Goal: Information Seeking & Learning: Learn about a topic

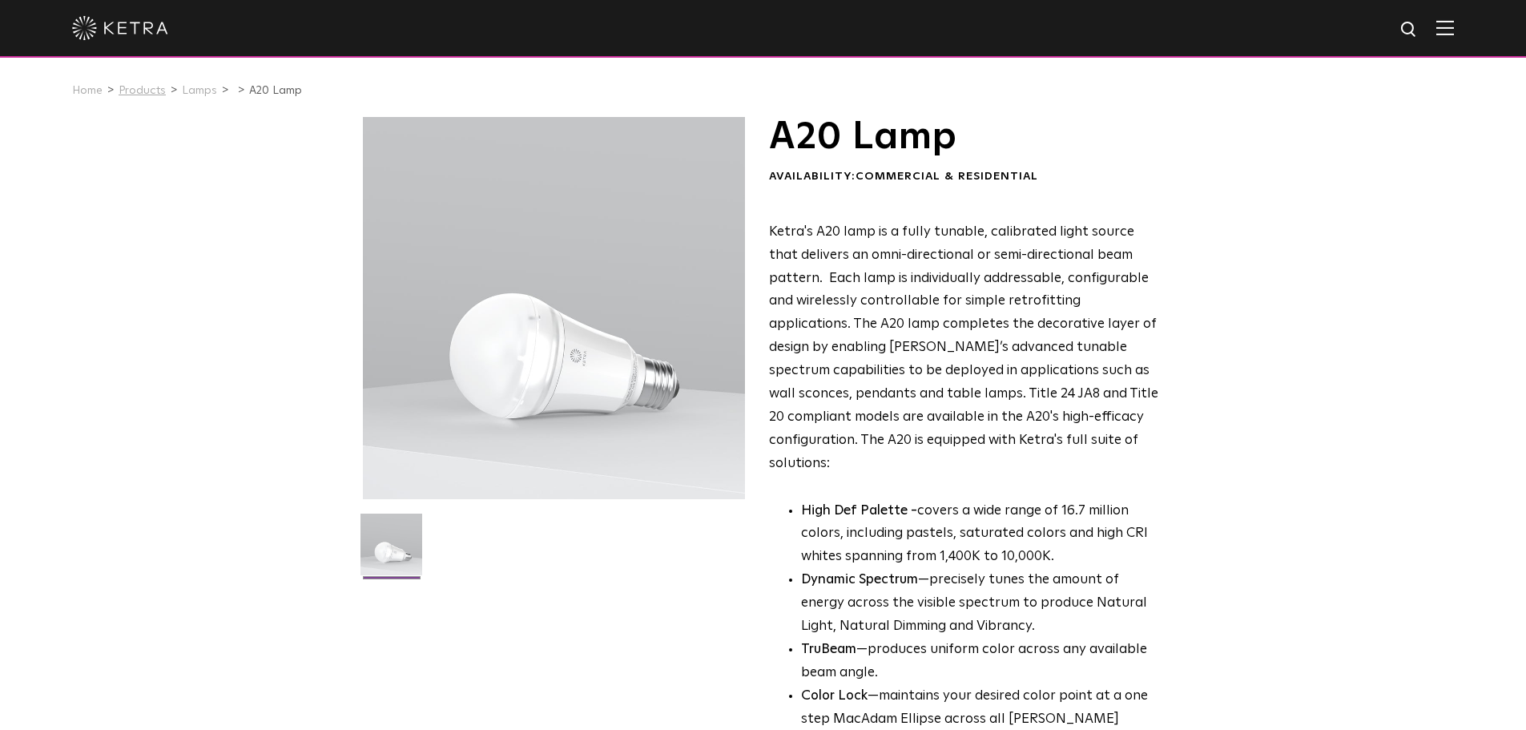
click at [134, 92] on link "Products" at bounding box center [142, 90] width 47 height 11
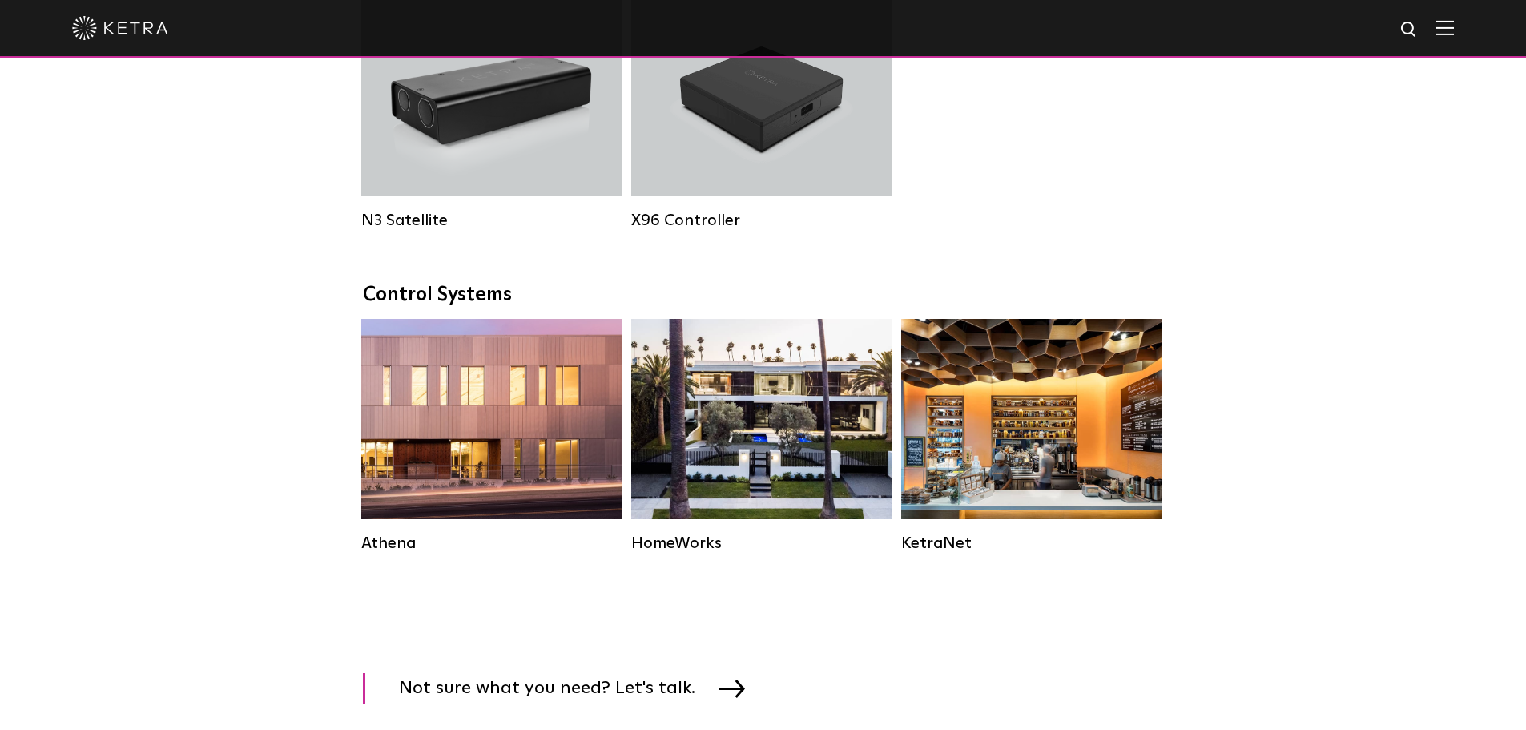
scroll to position [2243, 0]
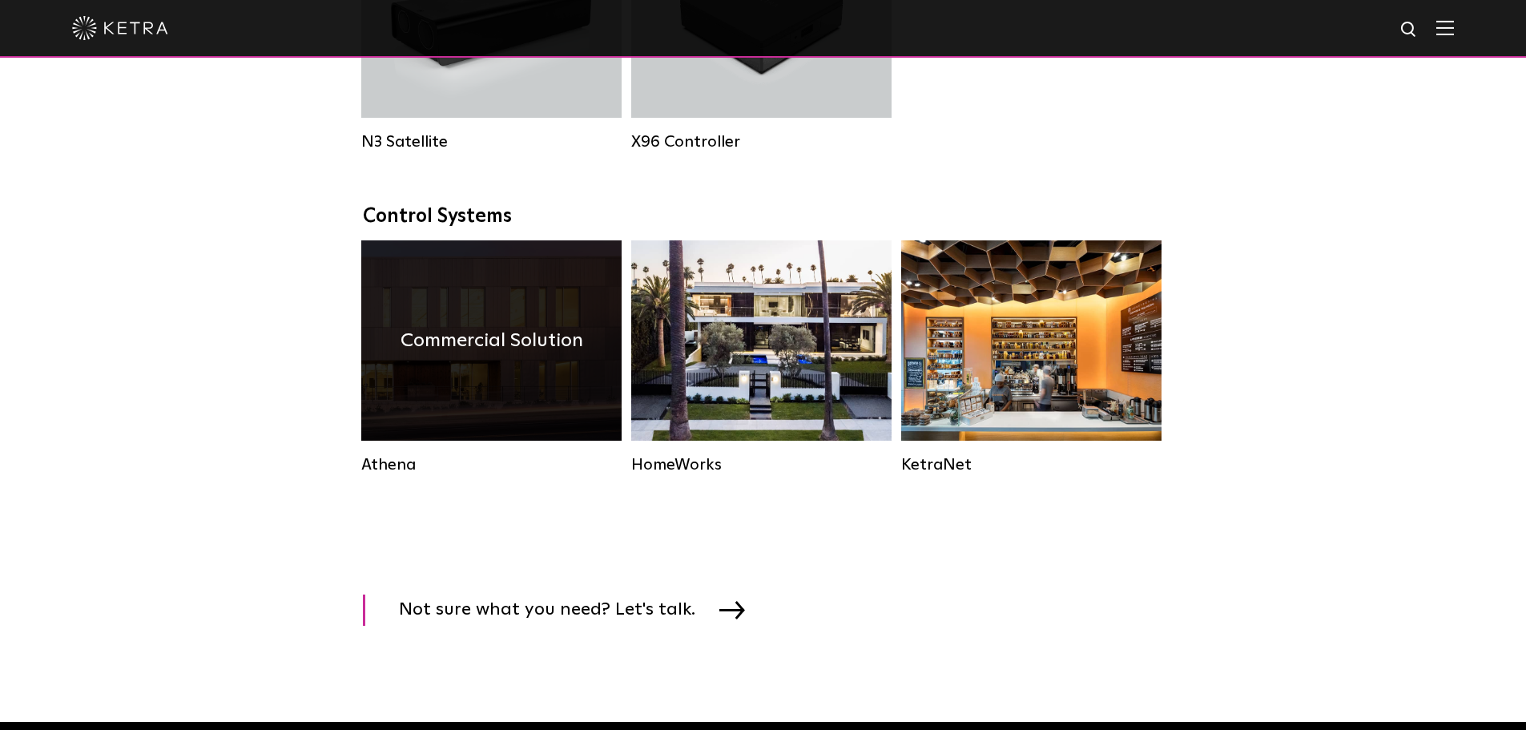
click at [544, 356] on h4 "Commercial Solution" at bounding box center [492, 340] width 183 height 30
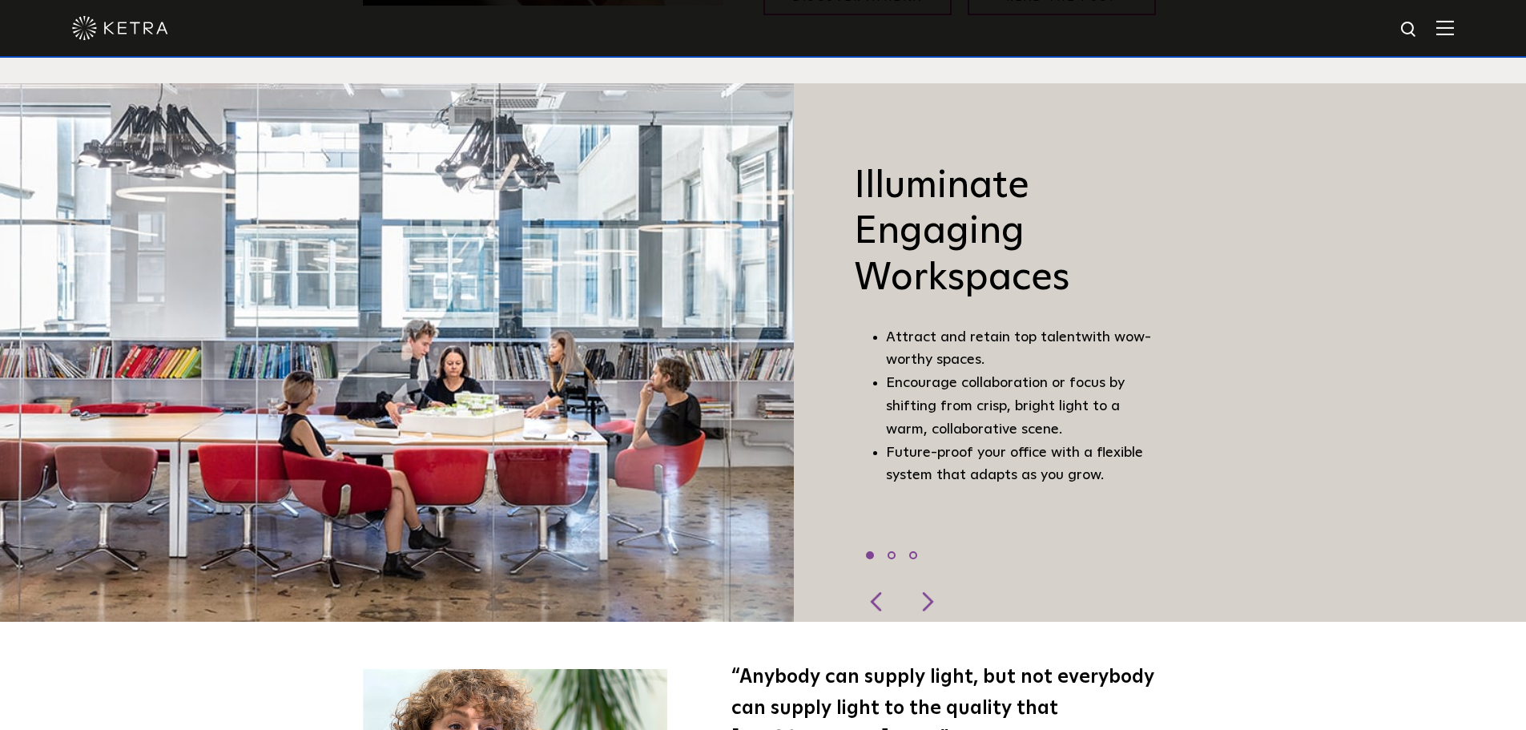
scroll to position [1041, 0]
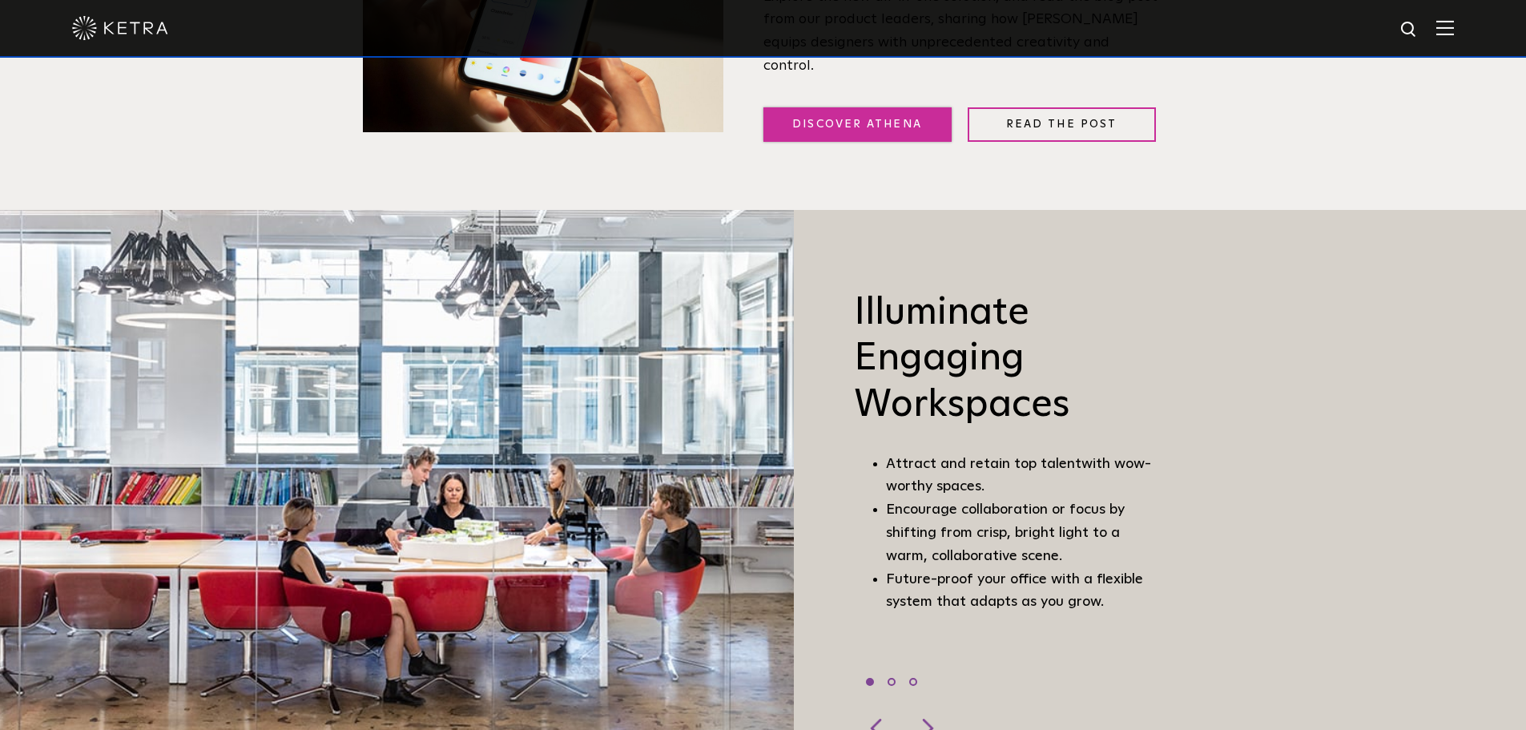
click at [882, 112] on link "Discover Athena" at bounding box center [857, 124] width 188 height 34
